Goal: Entertainment & Leisure: Consume media (video, audio)

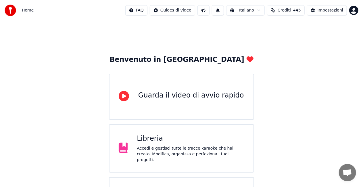
click at [172, 150] on div "Accedi e gestisci tutte le tracce karaoke che hai creato. Modifica, organizza e…" at bounding box center [191, 154] width 108 height 17
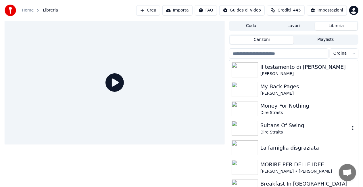
click at [250, 126] on img at bounding box center [245, 128] width 26 height 15
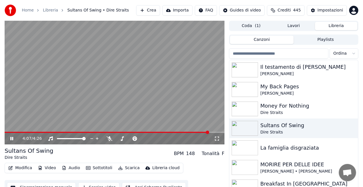
click at [218, 139] on icon at bounding box center [217, 138] width 6 height 5
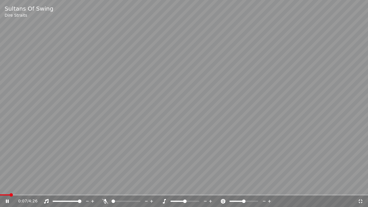
click at [10, 187] on span at bounding box center [5, 194] width 10 height 1
click at [12, 187] on span at bounding box center [13, 194] width 3 height 3
click at [76, 187] on span at bounding box center [38, 194] width 76 height 1
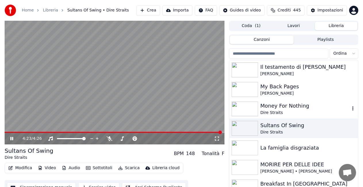
click at [251, 109] on img at bounding box center [245, 109] width 26 height 15
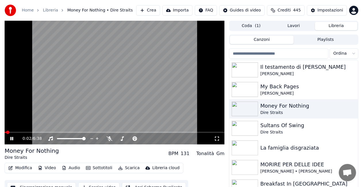
click at [218, 138] on icon at bounding box center [217, 138] width 6 height 5
